Goal: Check status: Check status

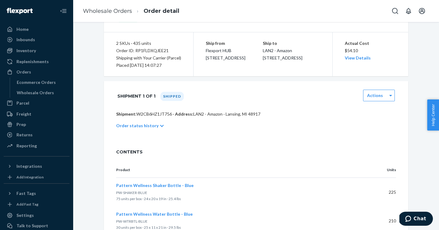
scroll to position [72, 0]
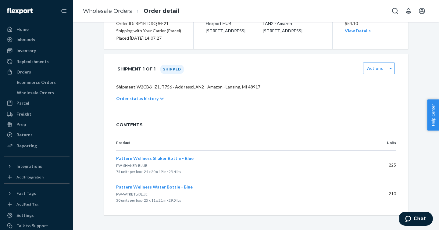
click at [160, 99] on icon at bounding box center [162, 99] width 4 height 4
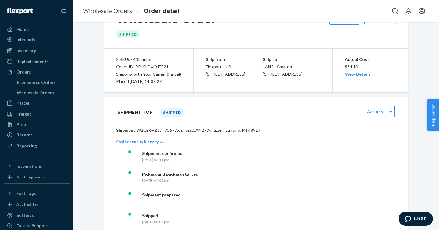
scroll to position [0, 0]
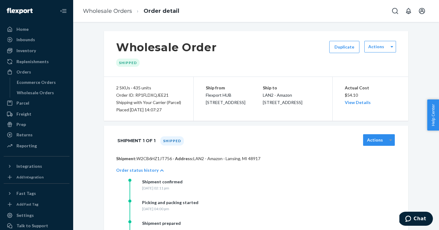
click at [392, 141] on div at bounding box center [391, 139] width 8 height 9
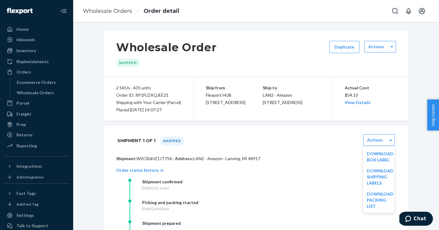
click at [294, 171] on div "Order status history" at bounding box center [256, 169] width 280 height 17
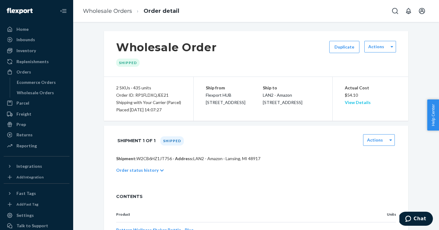
click at [356, 103] on link "View Details" at bounding box center [358, 102] width 26 height 5
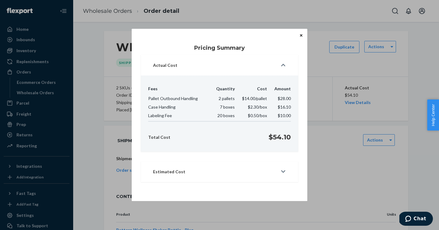
click at [299, 37] on button "Close" at bounding box center [301, 35] width 6 height 7
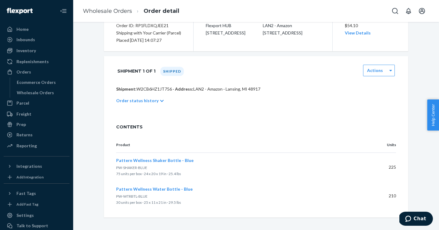
scroll to position [72, 0]
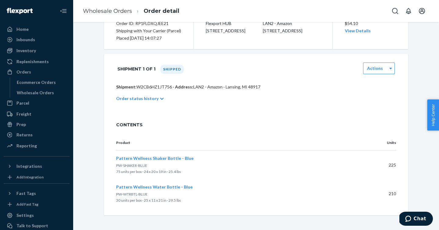
click at [160, 100] on div "Order status history" at bounding box center [256, 98] width 280 height 17
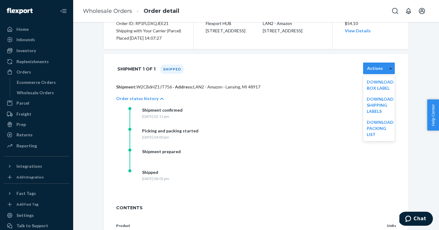
click at [389, 70] on icon at bounding box center [390, 68] width 3 height 4
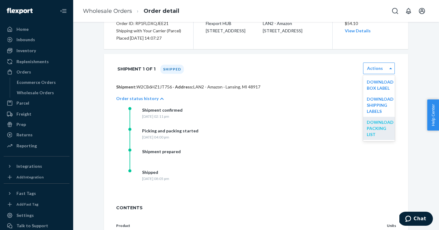
click at [373, 128] on link "Download Packing List" at bounding box center [380, 127] width 27 height 17
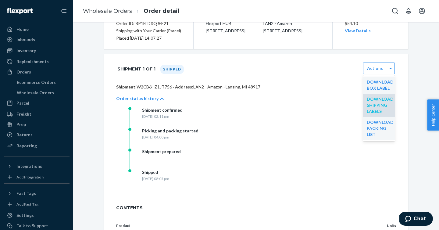
click at [376, 102] on link "Download Shipping Labels" at bounding box center [380, 104] width 27 height 17
click at [379, 83] on link "Download Box Label" at bounding box center [380, 84] width 27 height 11
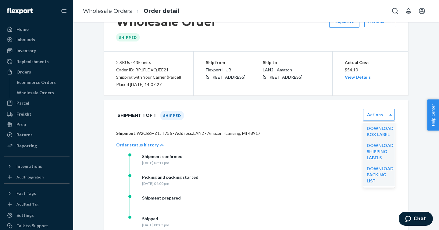
scroll to position [0, 0]
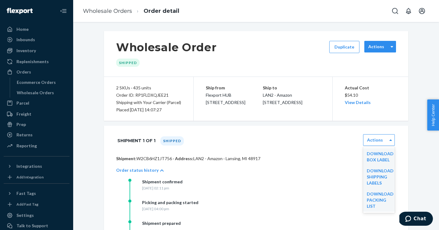
click at [385, 47] on div "Actions" at bounding box center [375, 47] width 23 height 6
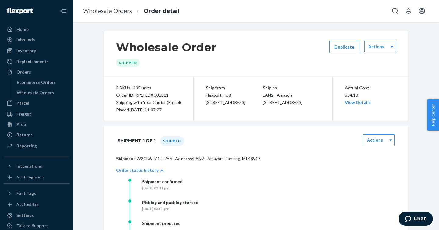
click at [181, 103] on div "2 SKUs · 435 units Order ID: RP1FLDXQJEE21 Shipping with Your Carrier (Parcel) …" at bounding box center [149, 99] width 90 height 44
click at [350, 105] on link "View Details" at bounding box center [358, 102] width 26 height 5
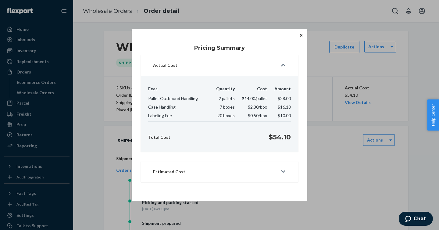
click at [284, 168] on button "Estimated Cost" at bounding box center [219, 171] width 157 height 21
